Goal: Navigation & Orientation: Find specific page/section

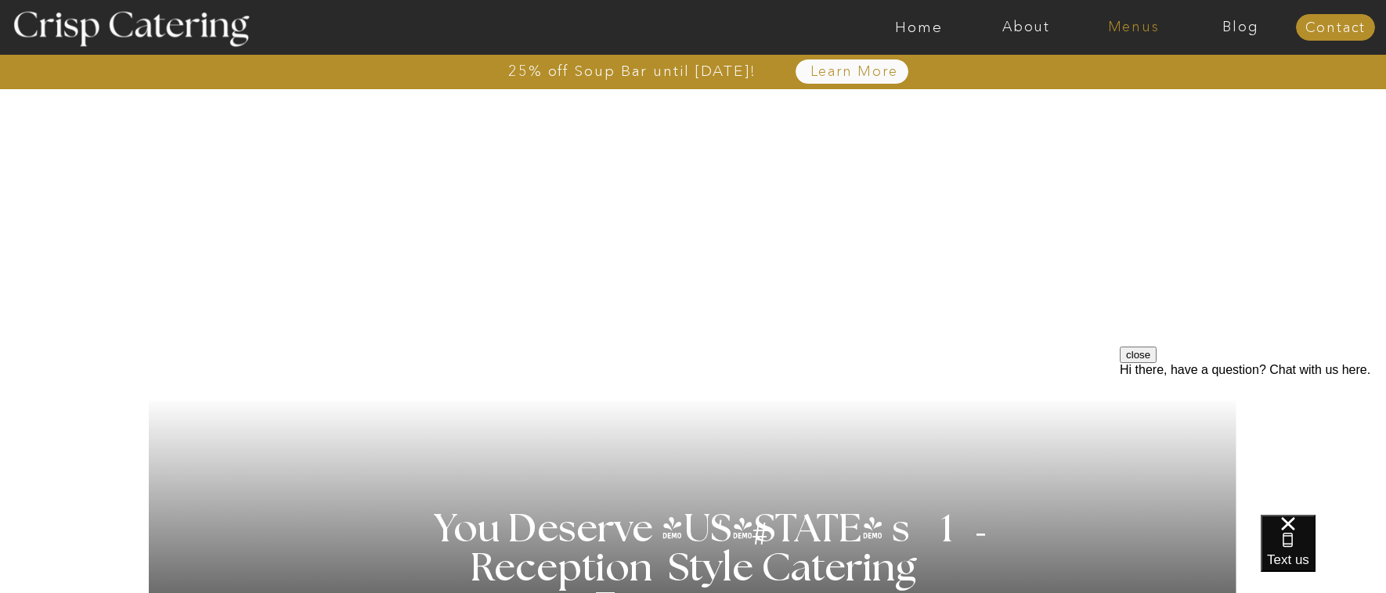
click at [1144, 27] on nav "Menus" at bounding box center [1133, 28] width 107 height 16
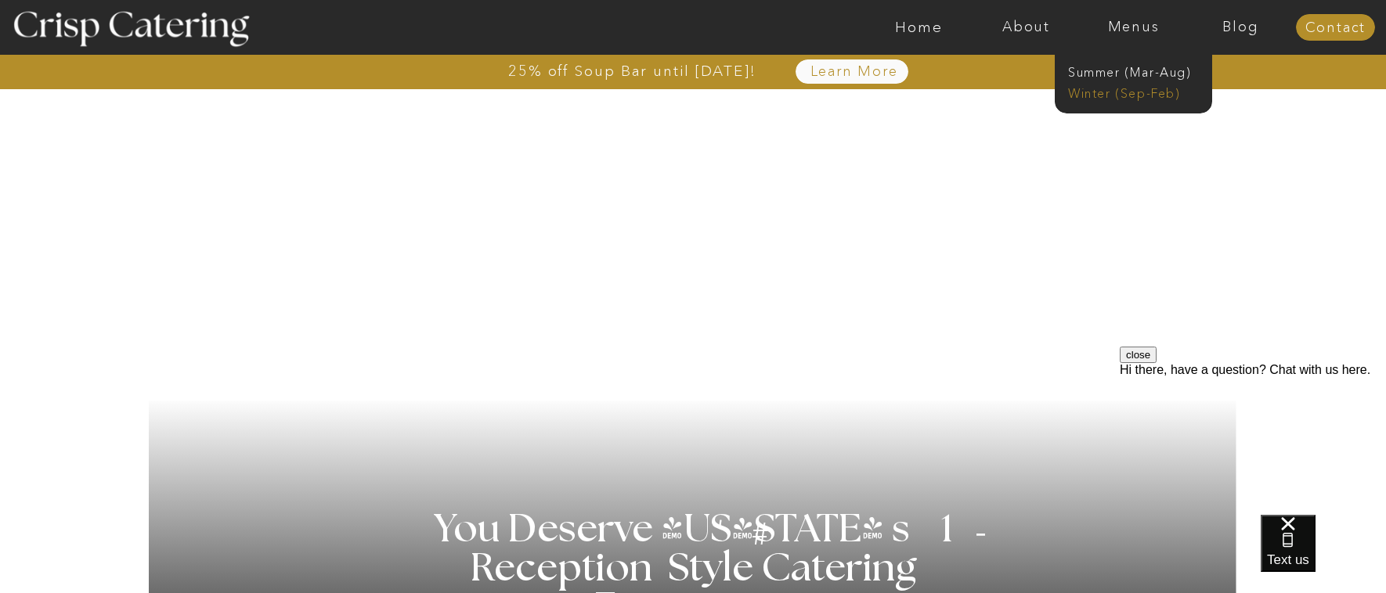
click at [1138, 95] on nav "Winter (Sep-Feb)" at bounding box center [1132, 92] width 128 height 15
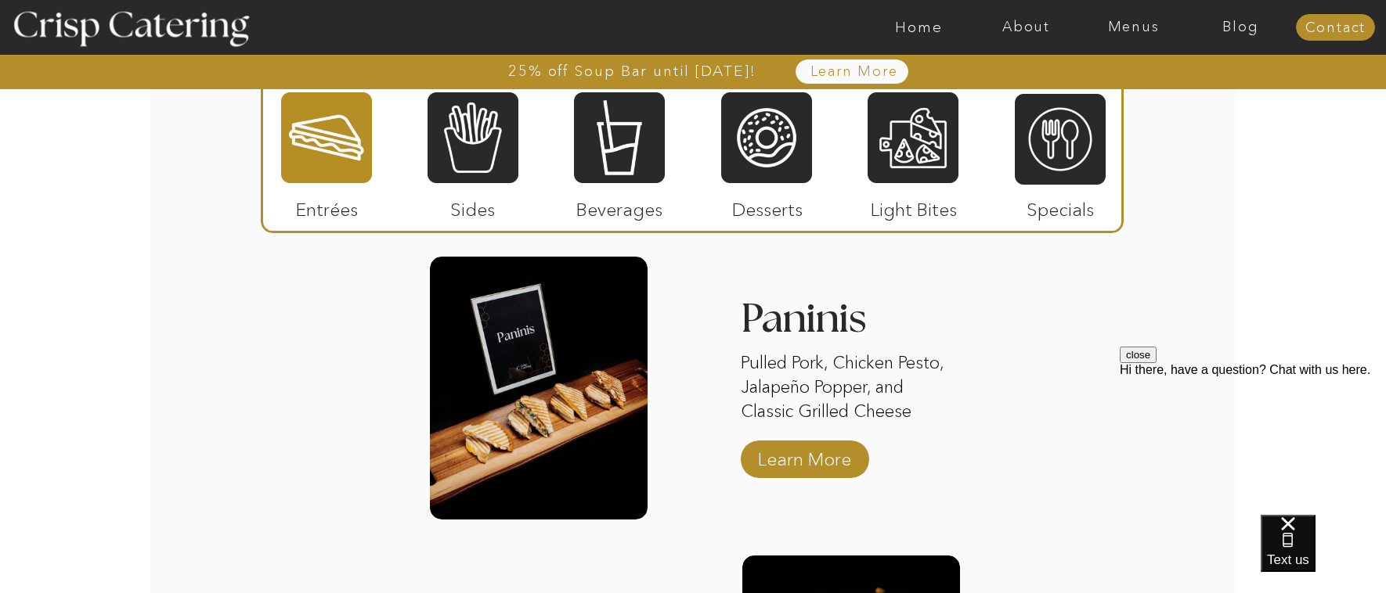
scroll to position [1879, 0]
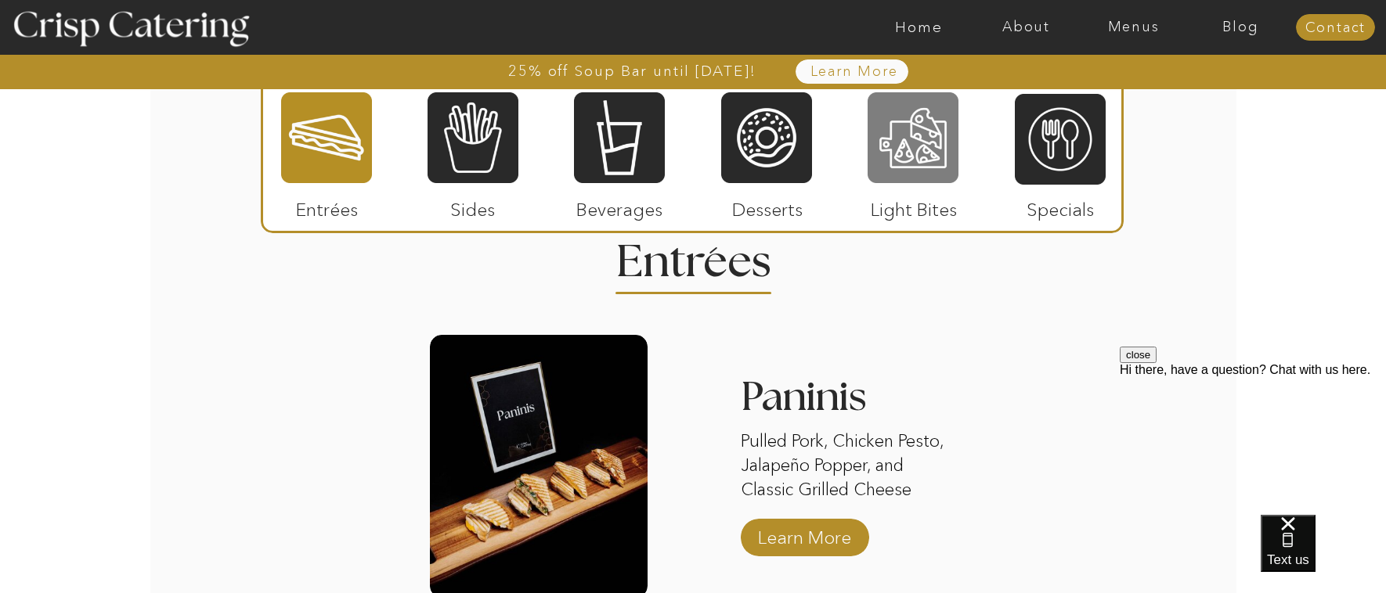
click at [936, 166] on div at bounding box center [912, 138] width 91 height 94
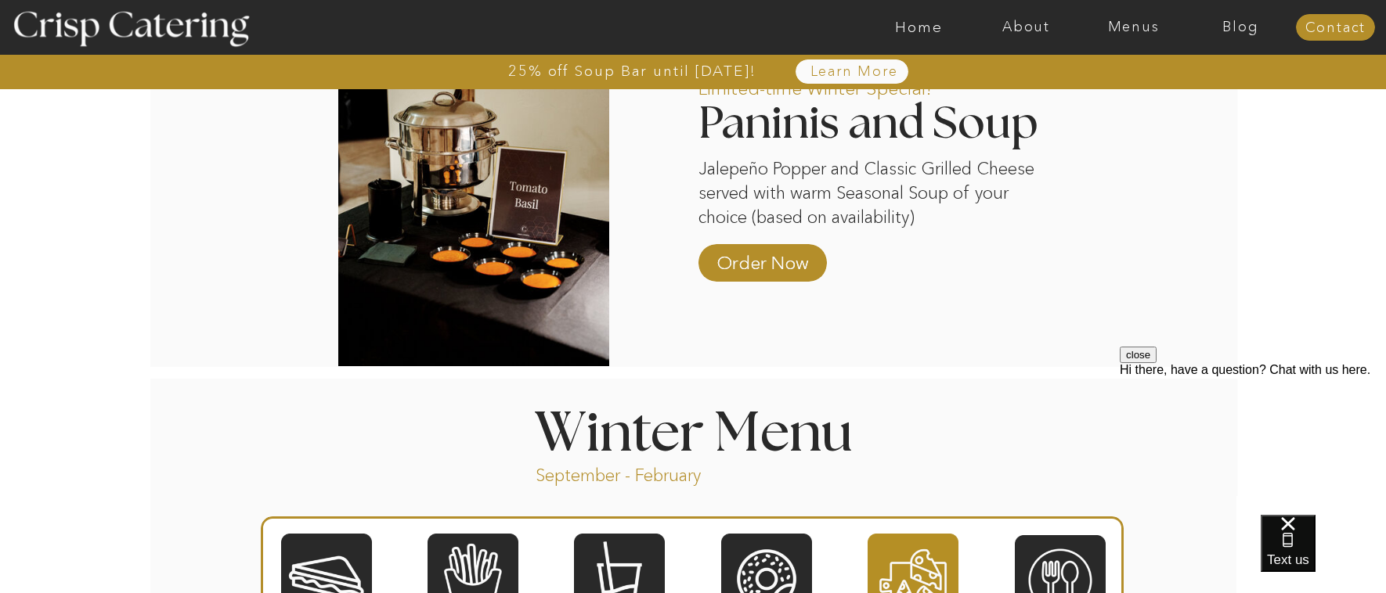
scroll to position [1018, 0]
